Goal: Task Accomplishment & Management: Manage account settings

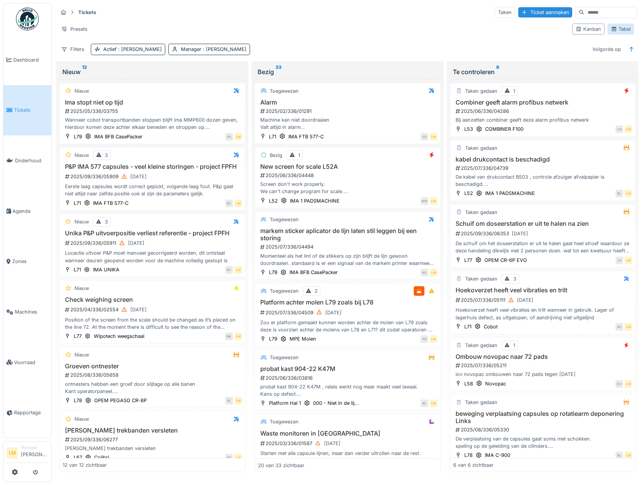
click at [618, 30] on div "Tabel" at bounding box center [621, 28] width 20 height 7
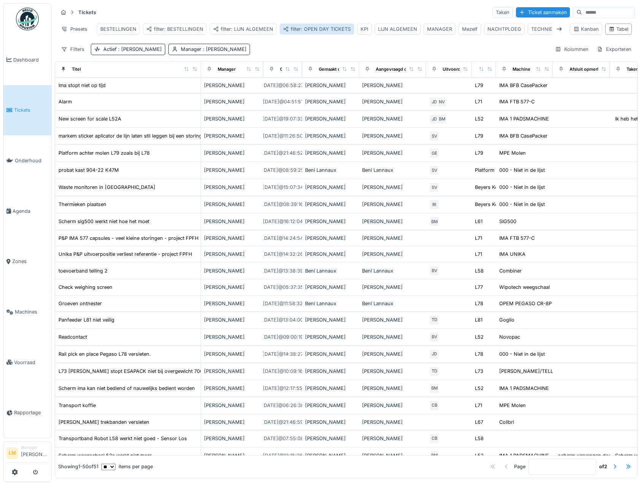
click at [319, 28] on div "filter: OPEN DAY TICKETS" at bounding box center [317, 28] width 68 height 7
click at [312, 5] on div "Tickets Taken Ticket aanmaken Presets BESTELLINGEN filter: BESTELLINGEN filter:…" at bounding box center [346, 30] width 583 height 55
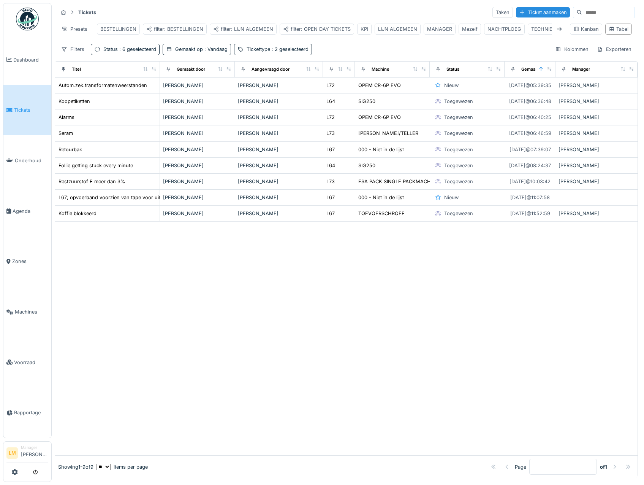
click at [22, 101] on link "Tickets" at bounding box center [27, 110] width 48 height 51
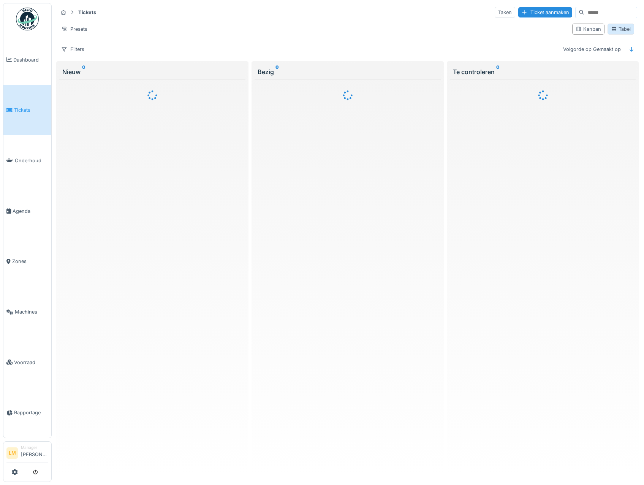
click at [615, 29] on div "Tabel" at bounding box center [621, 28] width 20 height 7
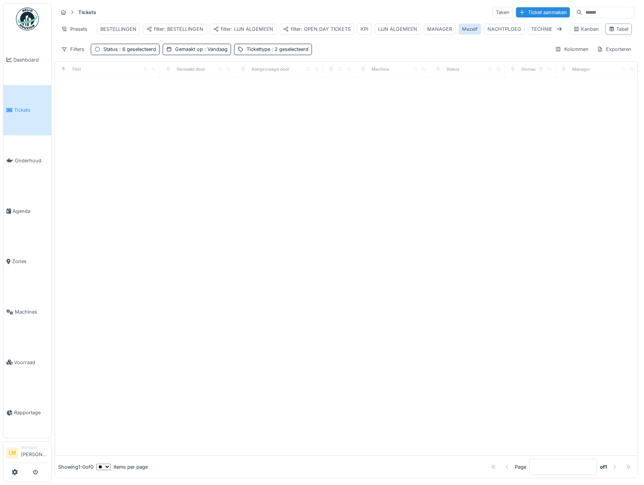
click at [462, 29] on div "Mezelf" at bounding box center [470, 28] width 16 height 7
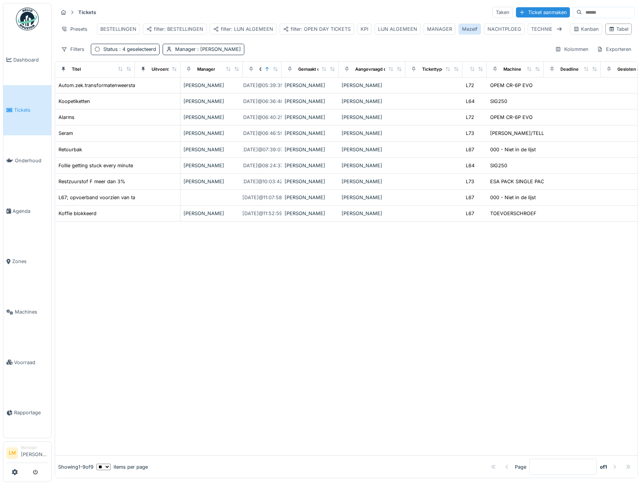
click at [472, 28] on div "Mezelf" at bounding box center [470, 28] width 16 height 7
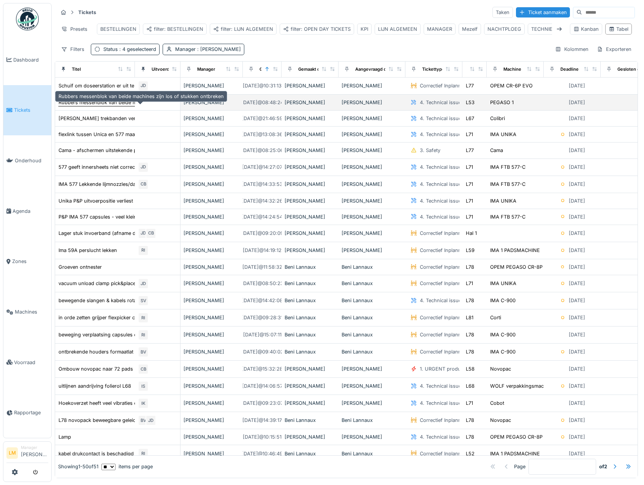
click at [128, 106] on div "Rubbers messenblok van beide machines zijn los of stukken ontbreken" at bounding box center [141, 102] width 165 height 7
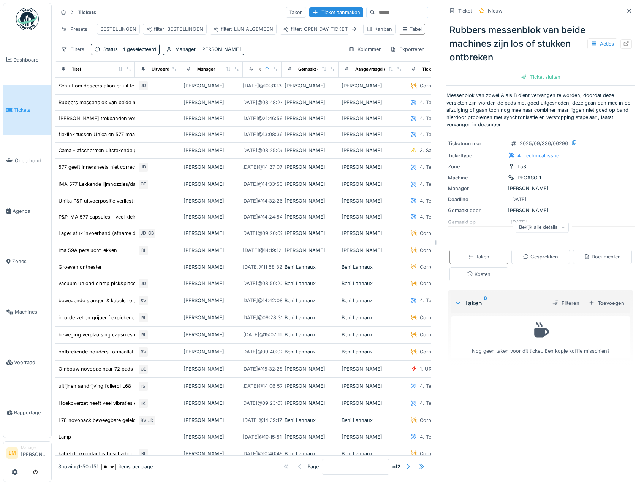
click at [562, 100] on p "Messenblok van zowel A als B dient vervangen te worden, doordat deze versleten …" at bounding box center [540, 110] width 188 height 36
click at [537, 106] on p "Messenblok van zowel A als B dient vervangen te worden, doordat deze versleten …" at bounding box center [540, 110] width 188 height 36
click at [126, 122] on div "[PERSON_NAME] trekbanden versleten" at bounding box center [104, 118] width 91 height 7
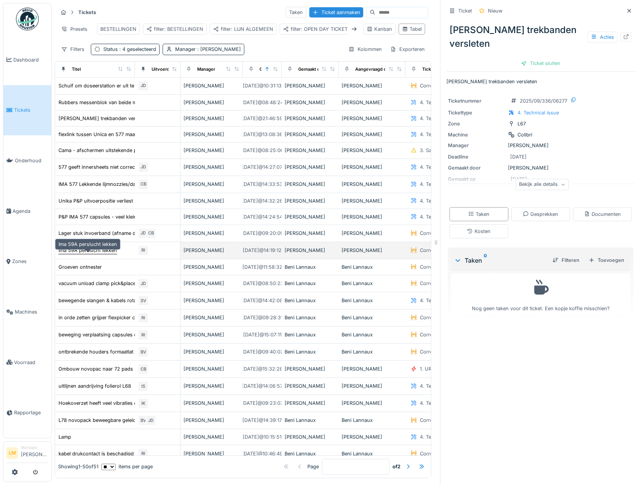
click at [105, 254] on div "Ima 59A perslucht lekken" at bounding box center [88, 250] width 59 height 7
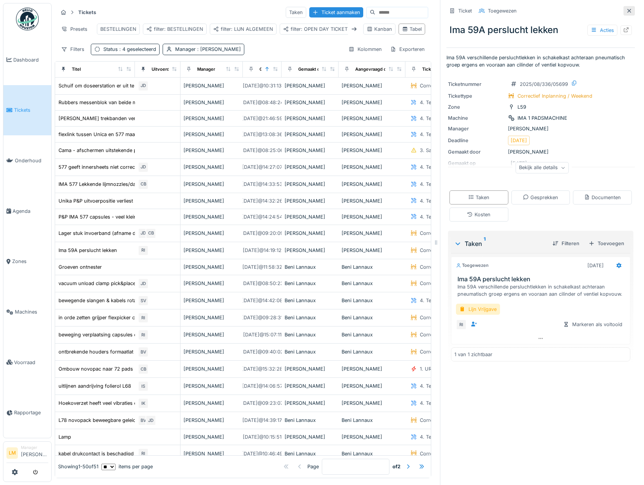
click at [627, 12] on icon at bounding box center [629, 11] width 4 height 4
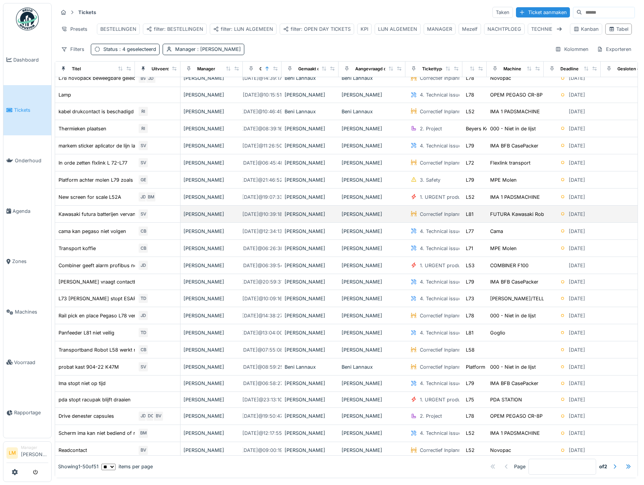
scroll to position [418, 0]
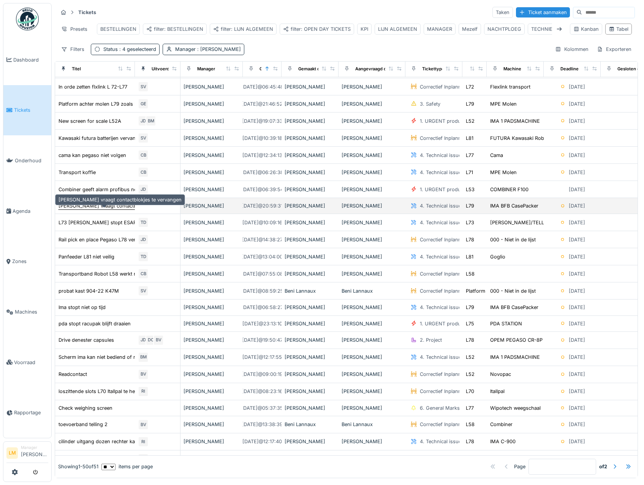
click at [84, 209] on div "[PERSON_NAME] vraagt contactblokjes te vervangen" at bounding box center [120, 205] width 123 height 7
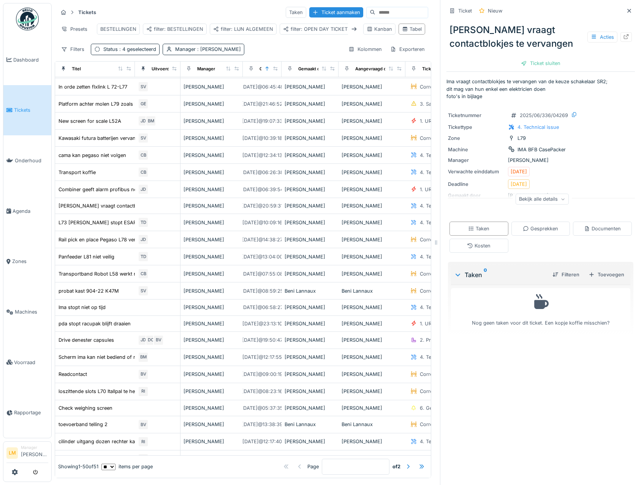
click at [535, 55] on div "Ima vraagt contactblokjes te vervangen Acties Ticket sluiten" at bounding box center [540, 43] width 188 height 53
click at [540, 60] on div "Ticket sluiten" at bounding box center [541, 63] width 46 height 10
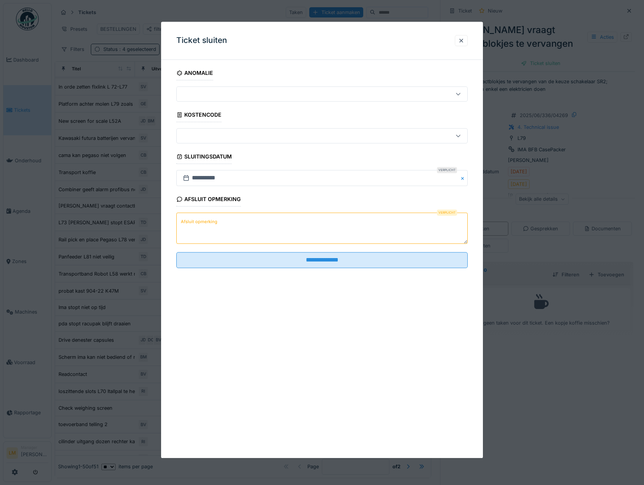
click at [331, 228] on textarea "Afsluit opmerking" at bounding box center [322, 228] width 292 height 31
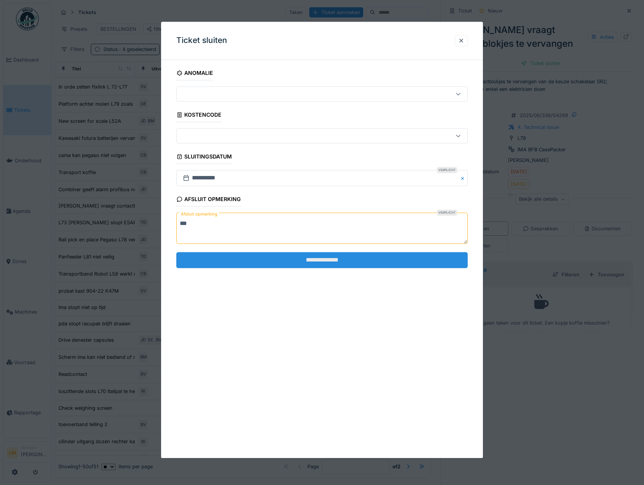
type textarea "***"
click at [310, 268] on input "**********" at bounding box center [322, 260] width 292 height 16
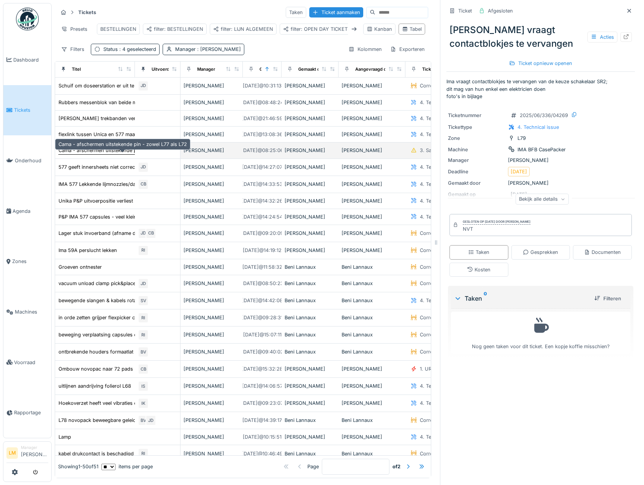
click at [112, 154] on div "Cama - afschermen uitstekende pin - zowel L77 als L72" at bounding box center [123, 150] width 128 height 7
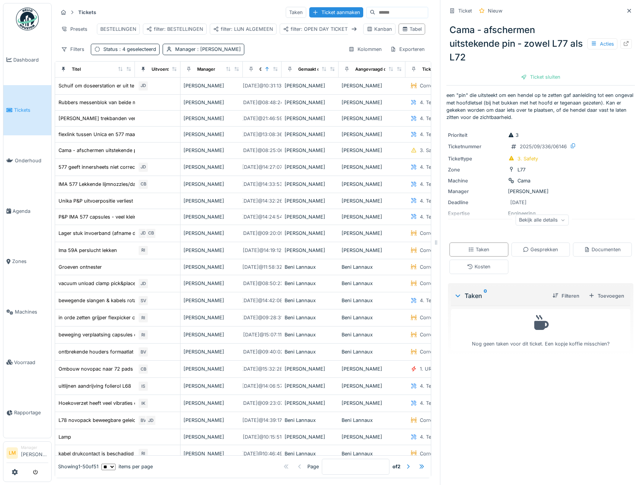
click at [564, 103] on p "een "pin" die uitsteekt om een hendel op te zetten gaf aanleiding tot een ongev…" at bounding box center [540, 106] width 188 height 29
click at [623, 43] on icon at bounding box center [626, 43] width 6 height 5
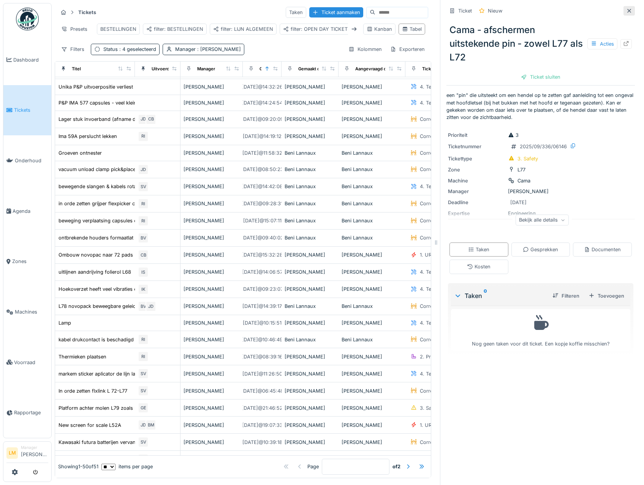
click at [626, 10] on icon at bounding box center [629, 10] width 6 height 5
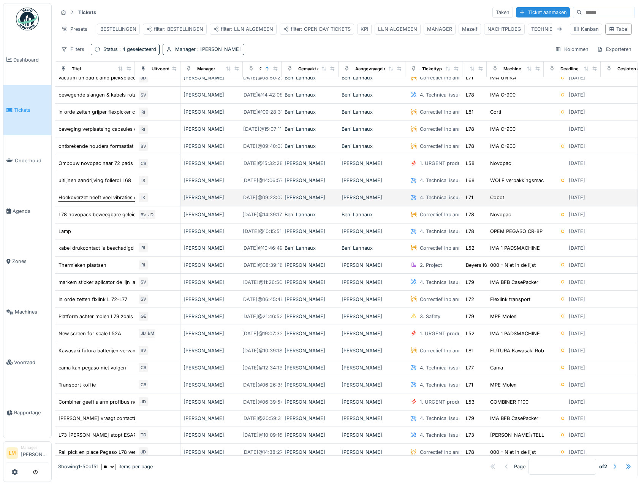
scroll to position [228, 0]
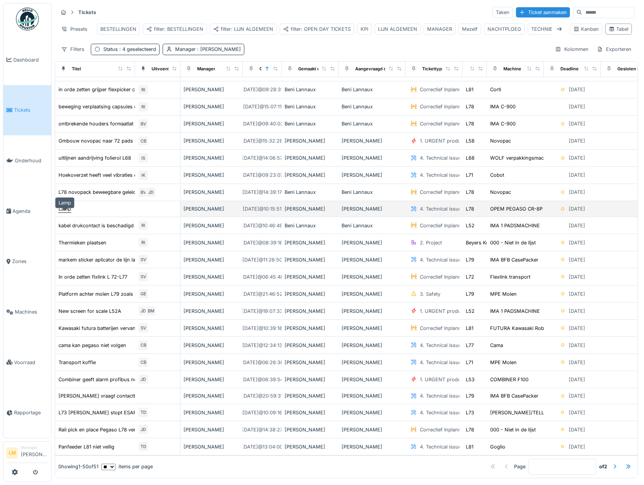
click at [61, 212] on div "Lamp" at bounding box center [65, 208] width 13 height 7
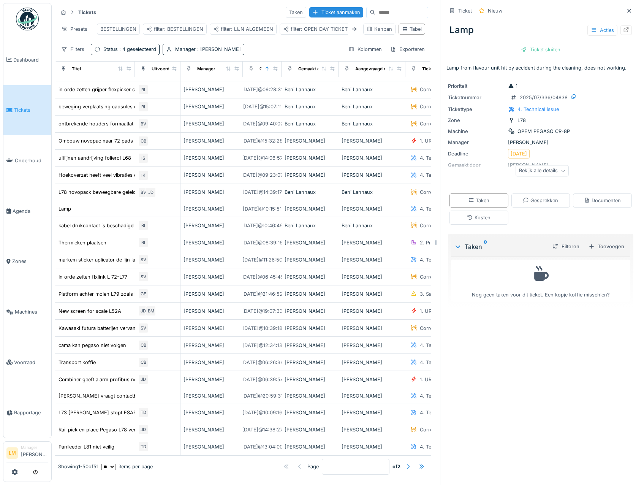
scroll to position [6, 0]
click at [535, 176] on div "Bekijk alle details" at bounding box center [542, 172] width 188 height 24
click at [537, 165] on div "Bekijk alle details" at bounding box center [542, 170] width 53 height 11
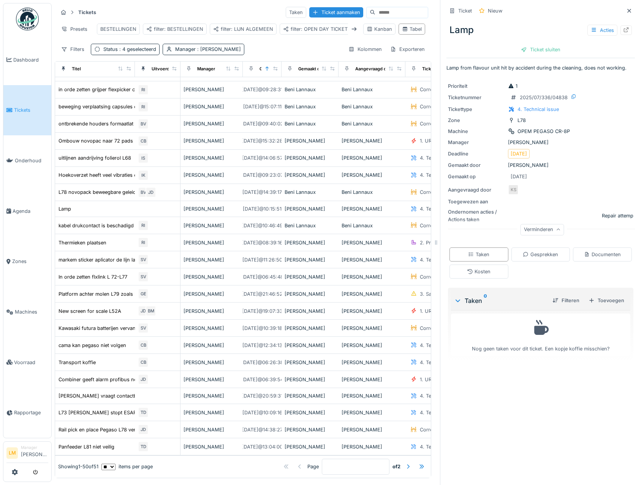
drag, startPoint x: 619, startPoint y: 3, endPoint x: 617, endPoint y: 6, distance: 3.9
click at [626, 8] on icon at bounding box center [629, 10] width 6 height 5
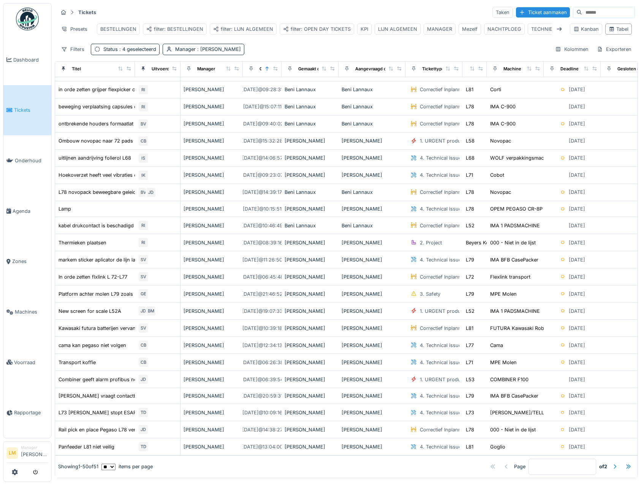
scroll to position [2, 0]
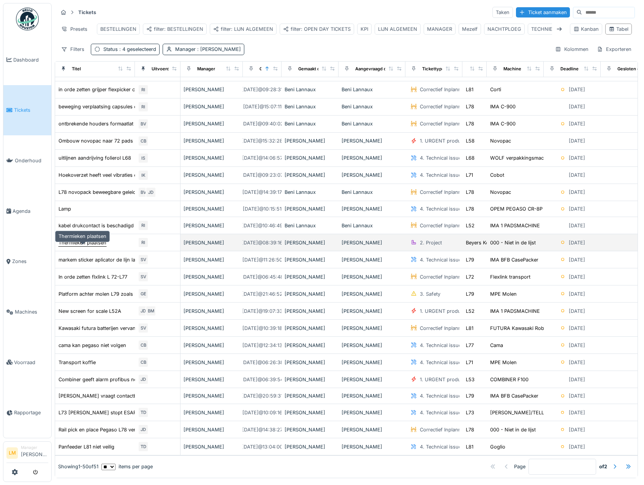
click at [90, 245] on div "Thermieken plaatsen" at bounding box center [83, 242] width 48 height 7
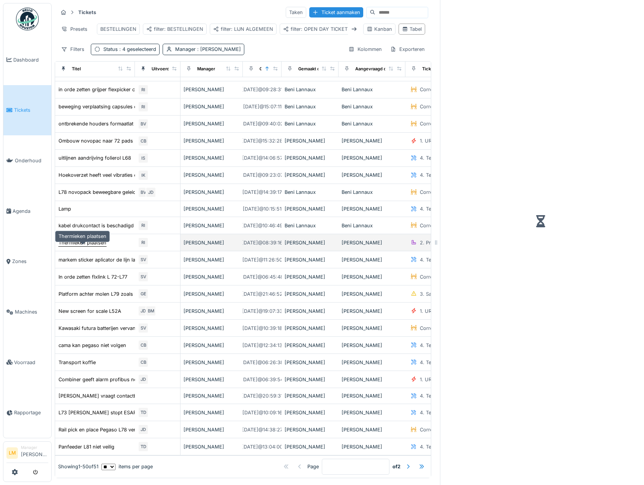
scroll to position [6, 0]
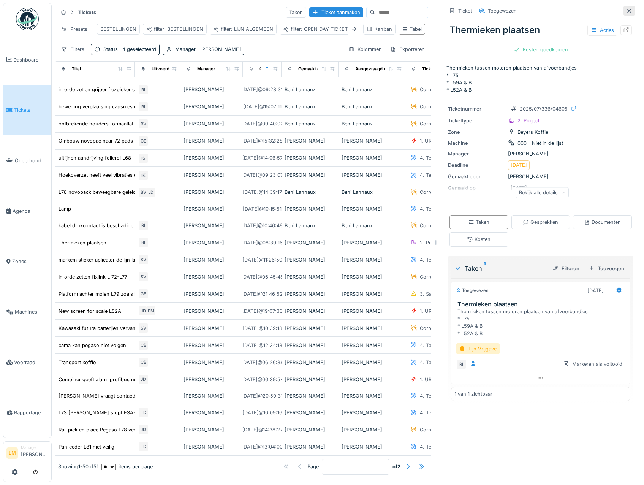
click at [626, 8] on icon at bounding box center [629, 10] width 6 height 5
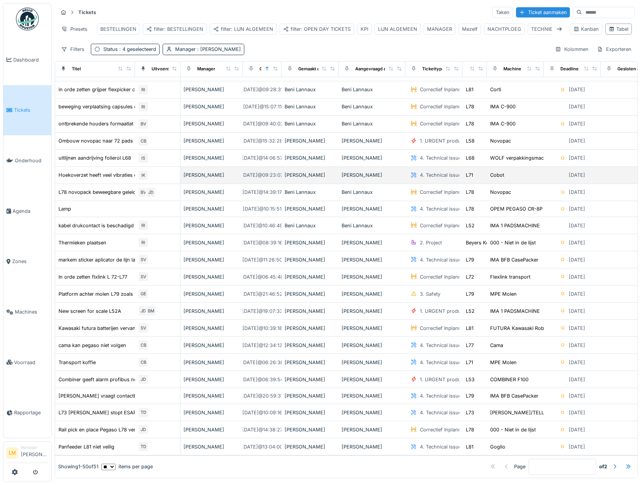
scroll to position [2, 0]
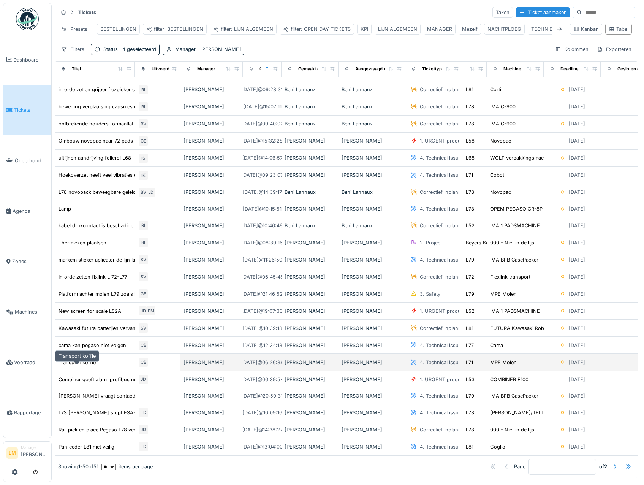
click at [78, 366] on div "Transport koffie" at bounding box center [77, 362] width 37 height 7
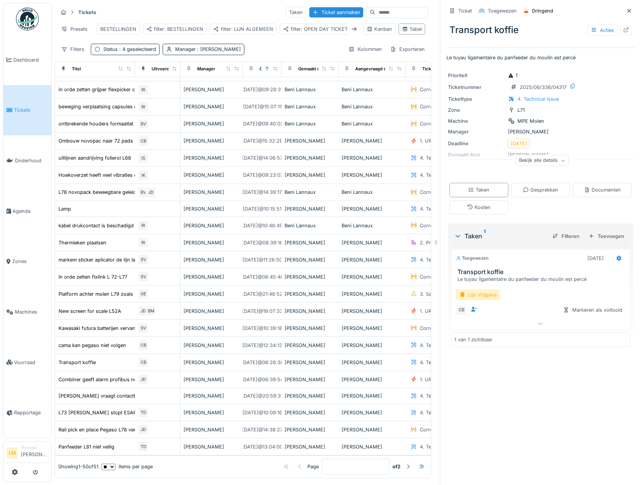
click at [538, 155] on div "Bekijk alle details" at bounding box center [542, 160] width 53 height 11
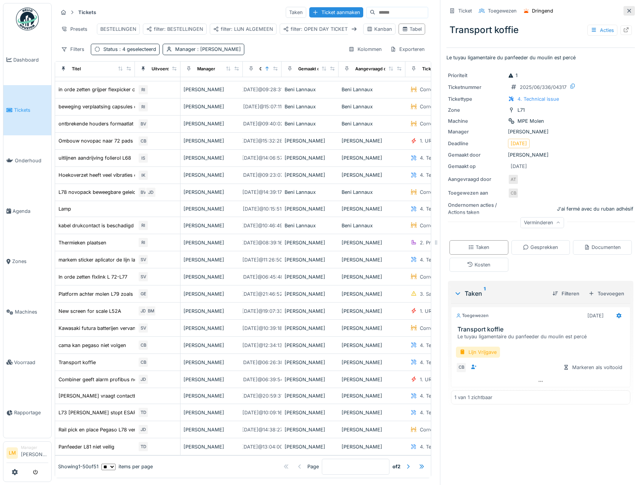
click at [626, 8] on div at bounding box center [629, 10] width 6 height 7
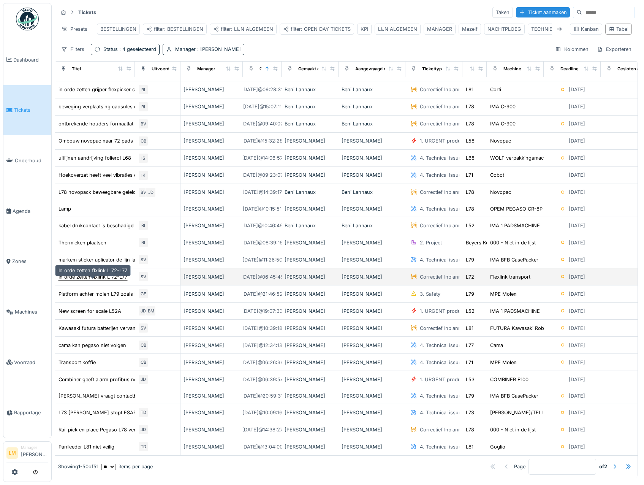
click at [107, 279] on div "In orde zetten flxlink L 72-L77" at bounding box center [93, 276] width 69 height 7
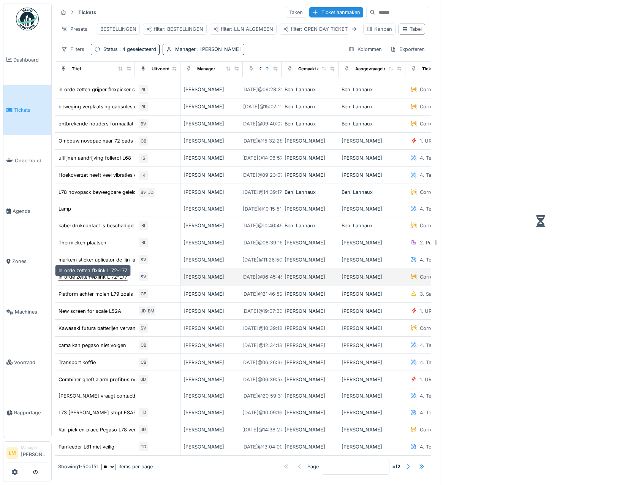
scroll to position [6, 0]
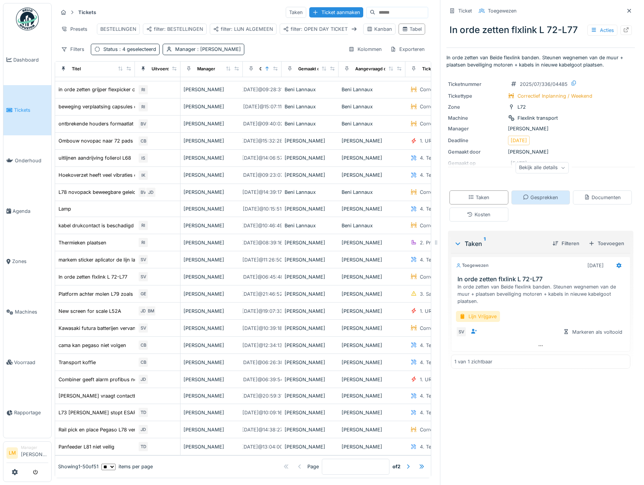
click at [529, 195] on icon at bounding box center [526, 197] width 6 height 5
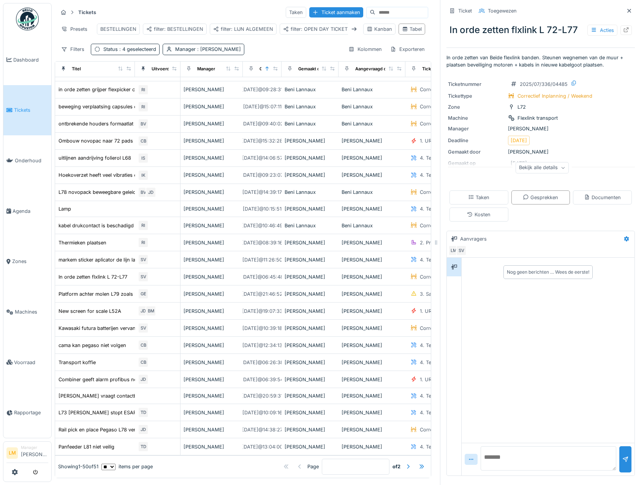
click at [529, 443] on div at bounding box center [548, 459] width 173 height 33
click at [530, 451] on textarea at bounding box center [549, 458] width 136 height 24
type textarea "**********"
click at [622, 456] on div at bounding box center [625, 459] width 6 height 7
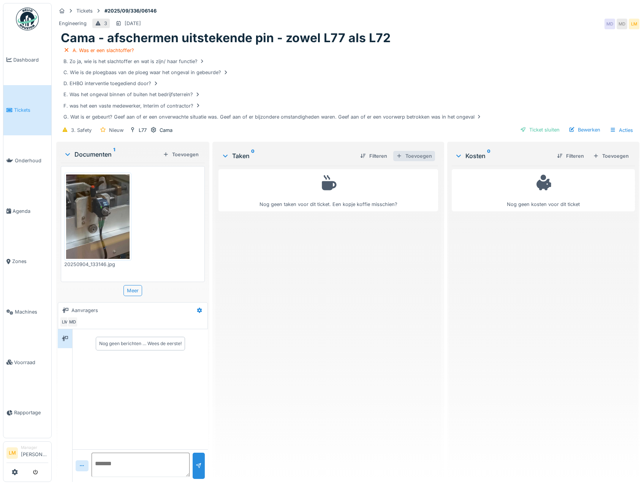
click at [409, 155] on div "Toevoegen" at bounding box center [414, 156] width 42 height 10
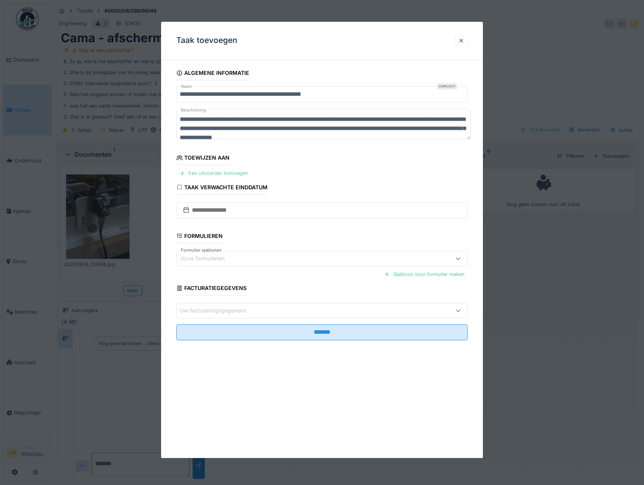
click at [237, 170] on div "Een uitvoerder toevoegen" at bounding box center [213, 173] width 75 height 10
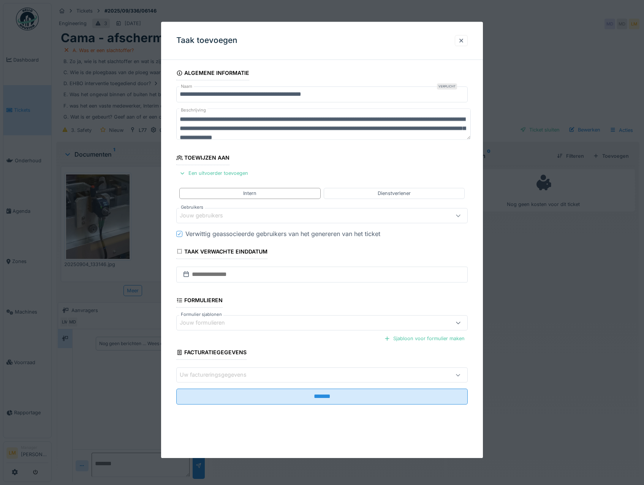
click at [266, 211] on div "Jouw gebruikers" at bounding box center [322, 215] width 292 height 15
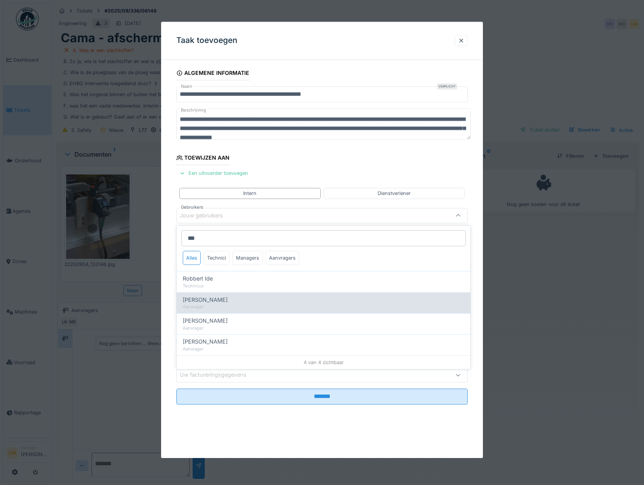
type input "***"
click at [312, 292] on div "Steven Robberecht Aanvrager" at bounding box center [324, 302] width 294 height 21
type input "****"
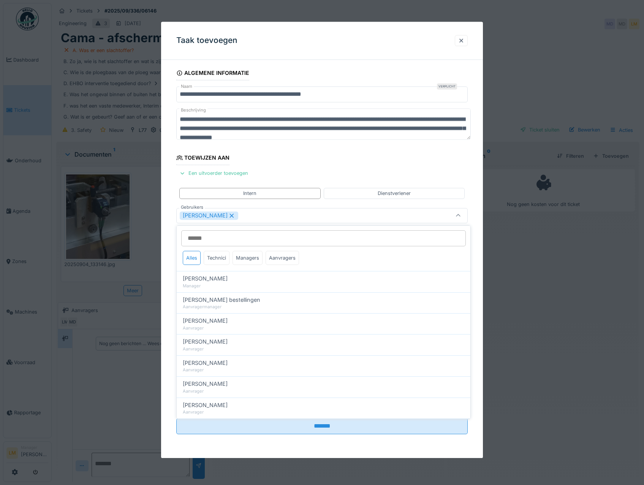
click at [235, 215] on icon at bounding box center [231, 215] width 7 height 5
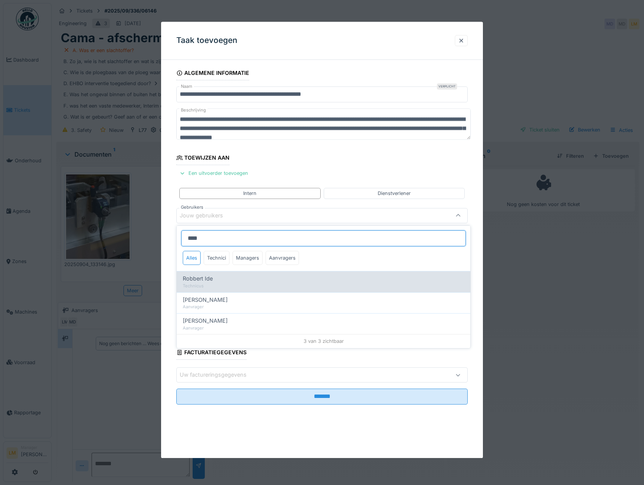
type input "****"
click at [233, 283] on div "Technicus" at bounding box center [324, 286] width 282 height 6
type input "*****"
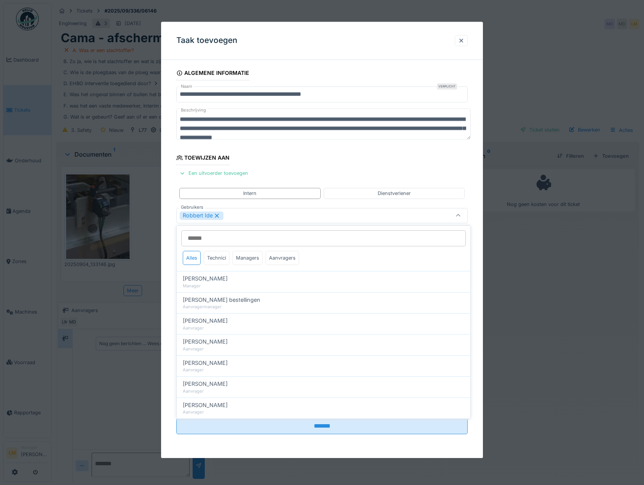
click at [313, 160] on fieldset "**********" at bounding box center [322, 253] width 292 height 374
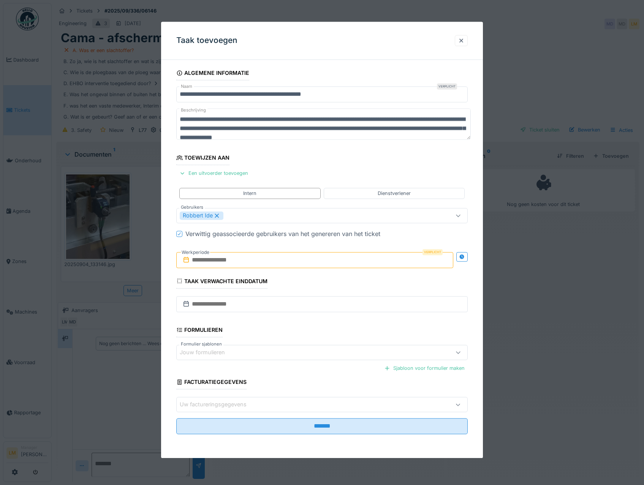
click at [237, 262] on input "text" at bounding box center [314, 260] width 277 height 16
click at [279, 334] on div "15" at bounding box center [279, 334] width 10 height 11
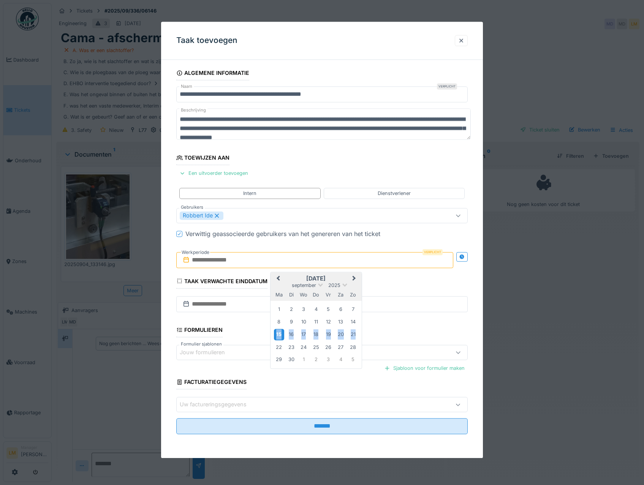
click at [279, 334] on div "15" at bounding box center [279, 334] width 10 height 11
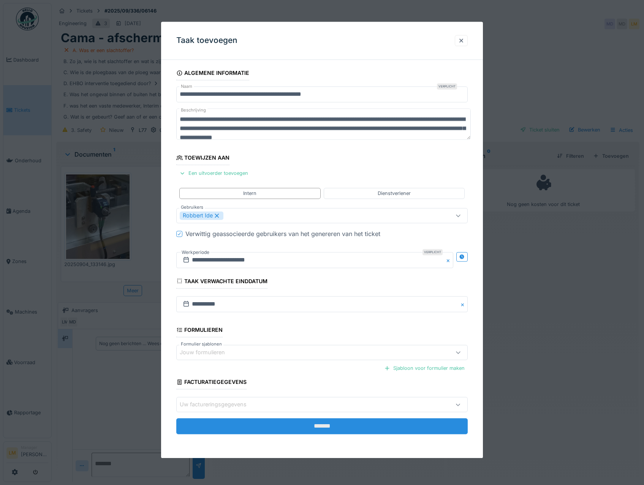
click at [295, 431] on input "*******" at bounding box center [322, 426] width 292 height 16
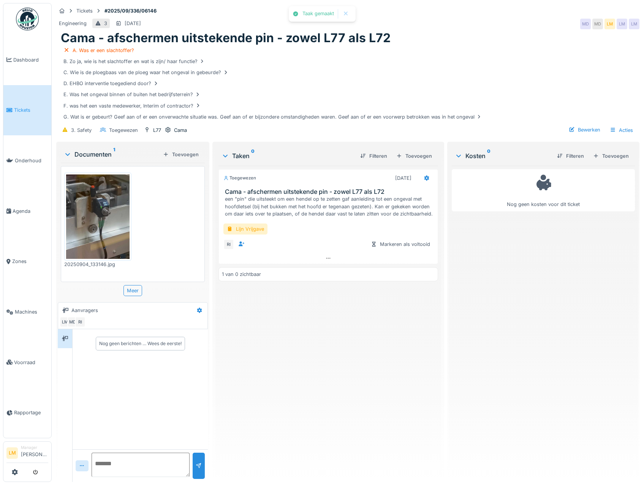
click at [84, 189] on img at bounding box center [97, 216] width 63 height 84
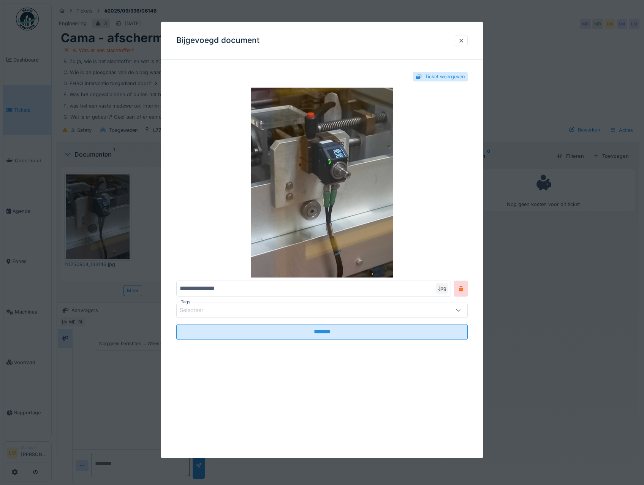
click at [457, 39] on div "Bijgevoegd document" at bounding box center [322, 41] width 322 height 38
click at [463, 44] on div at bounding box center [461, 40] width 6 height 7
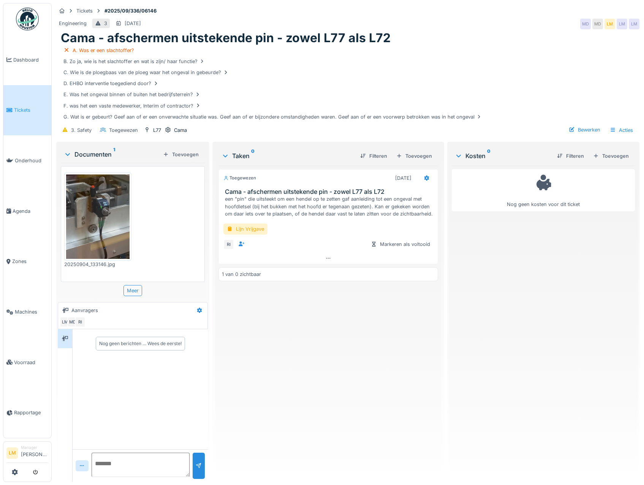
click at [590, 341] on div "Nog geen kosten voor dit ticket" at bounding box center [543, 321] width 183 height 310
